Goal: Task Accomplishment & Management: Manage account settings

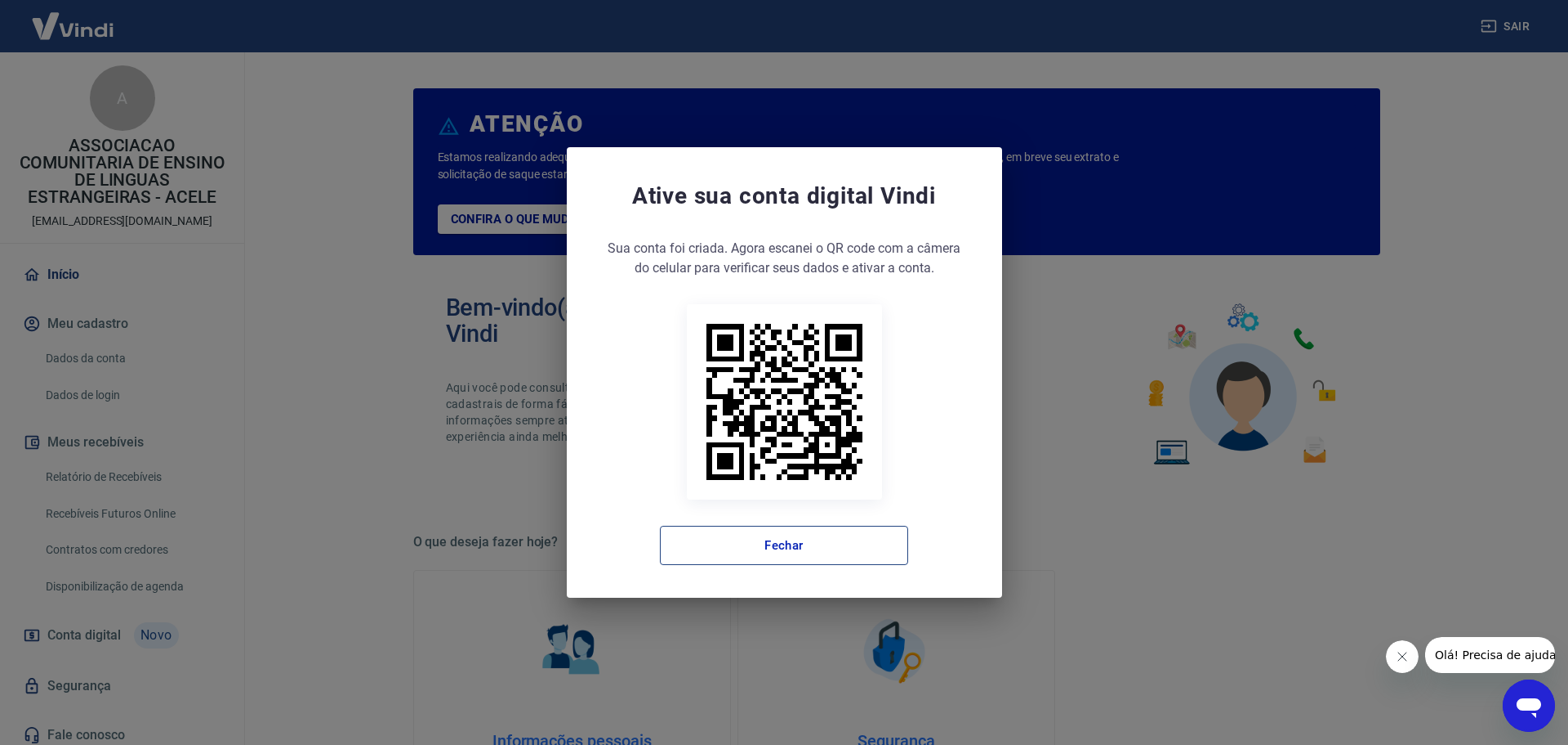
click at [770, 543] on button "Fechar" at bounding box center [784, 544] width 248 height 39
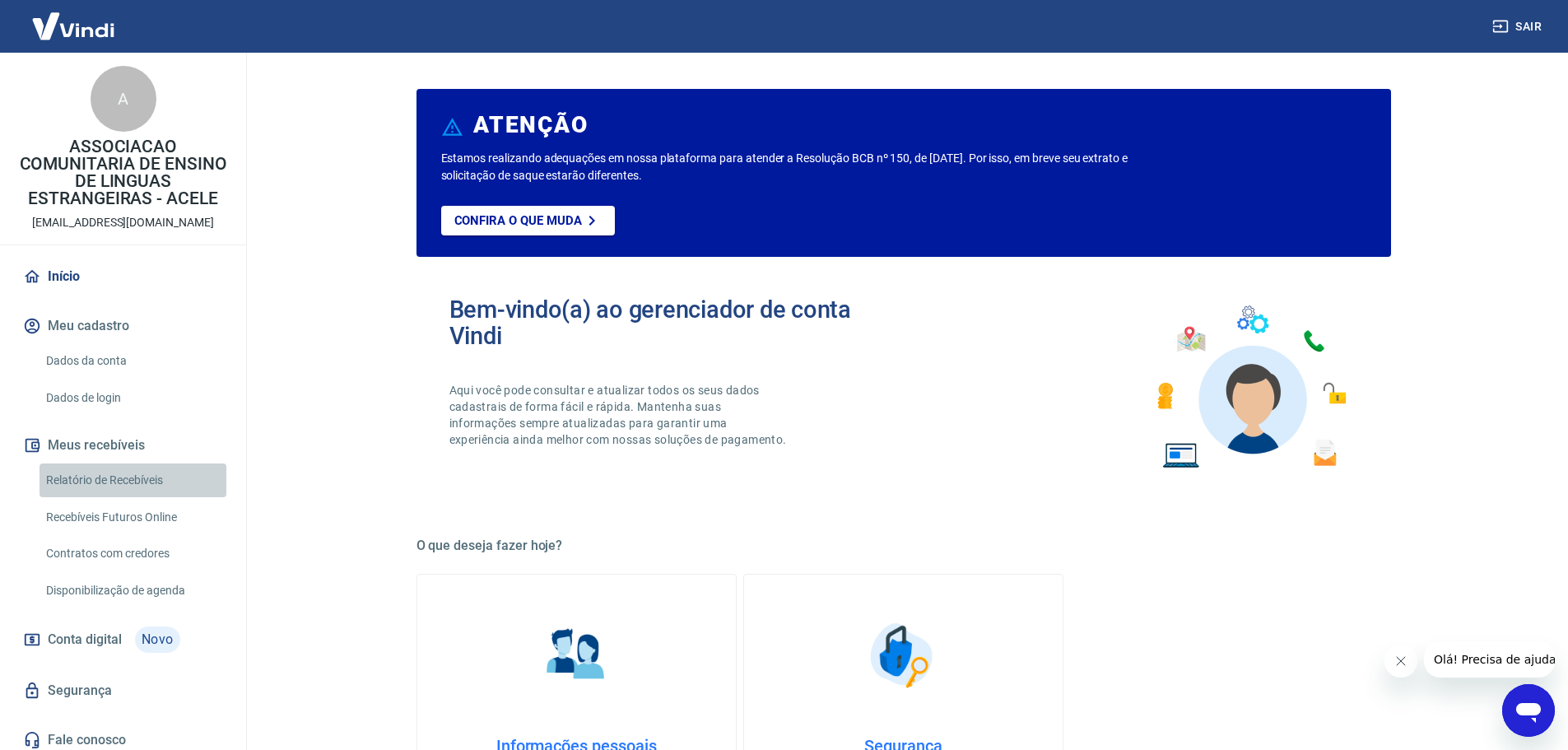
click at [141, 483] on link "Relatório de Recebíveis" at bounding box center [132, 479] width 187 height 33
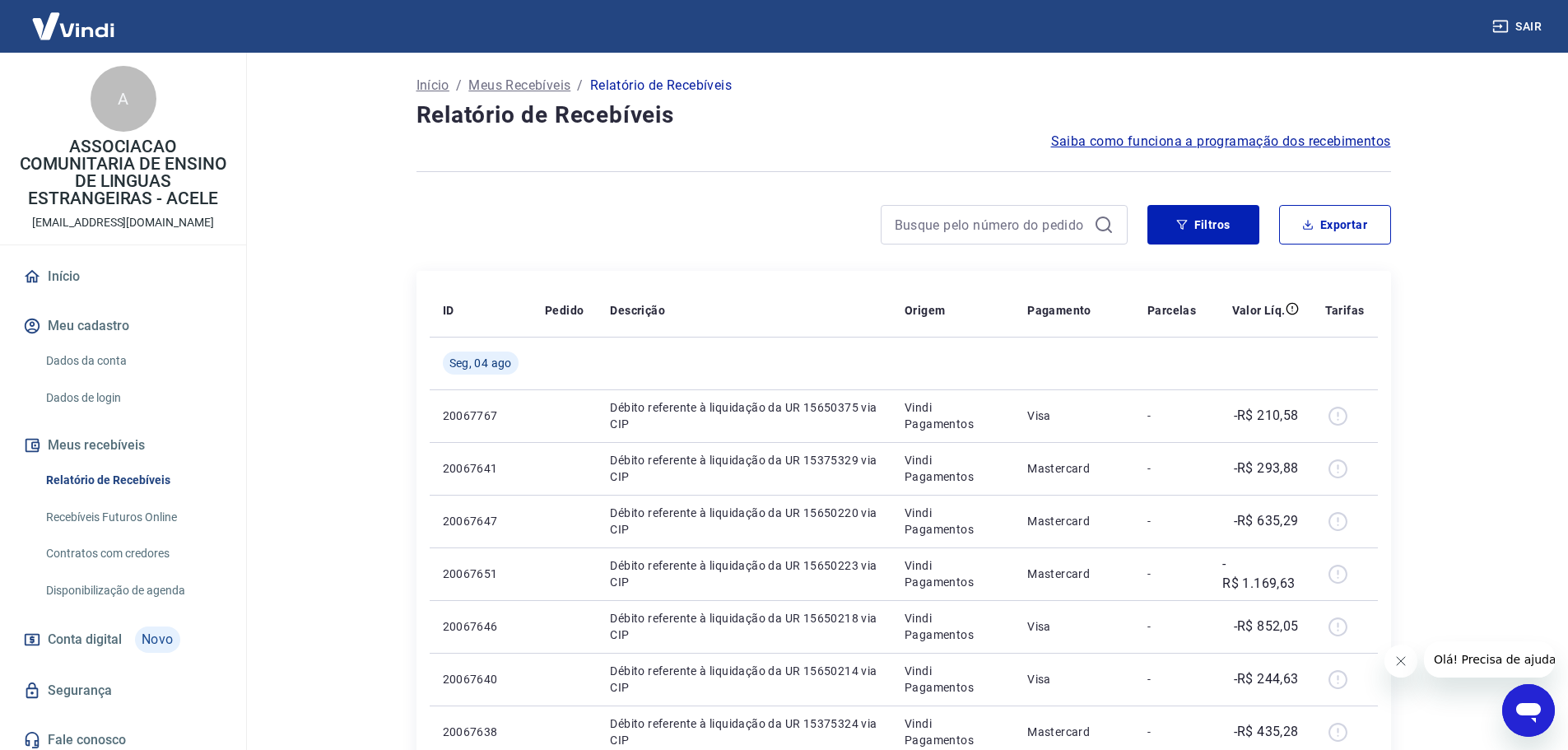
click at [167, 506] on link "Recebíveis Futuros Online" at bounding box center [132, 517] width 187 height 33
